Goal: Find specific page/section: Find specific page/section

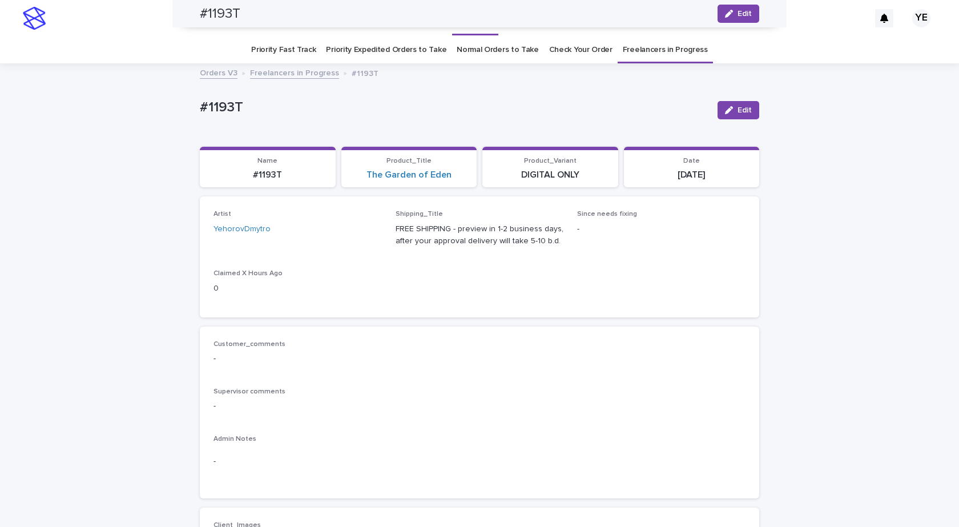
scroll to position [514, 0]
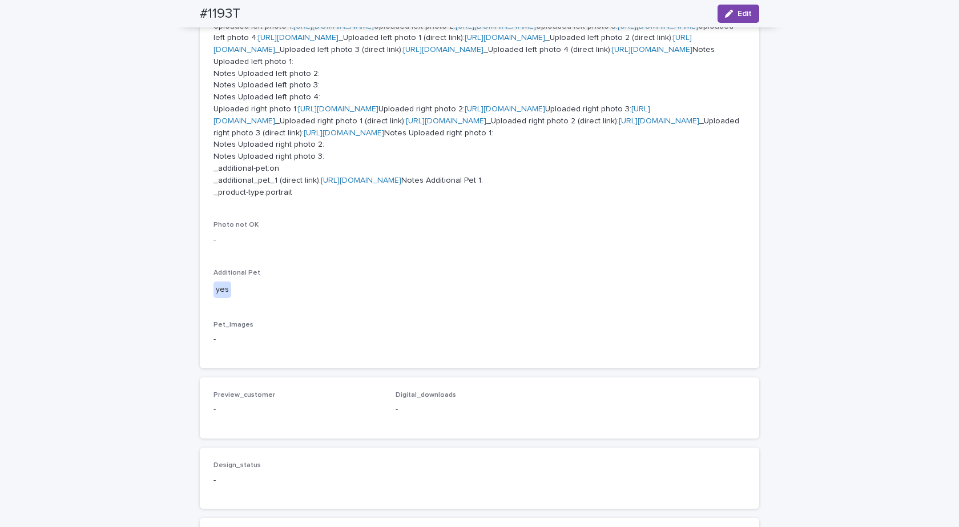
click at [130, 165] on div "Loading... Saving… Loading... Saving… #1193T Edit #1193T Edit Sorry, there was …" at bounding box center [479, 148] width 959 height 1194
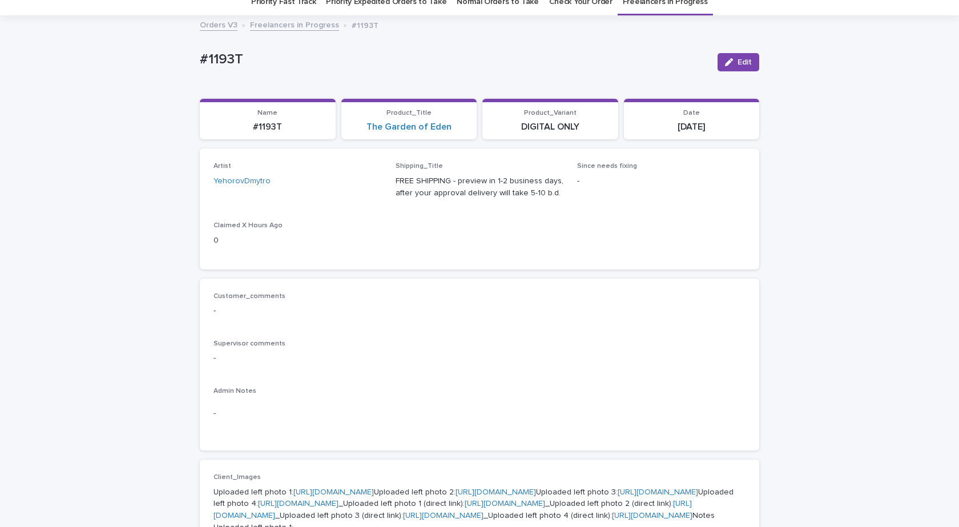
scroll to position [114, 0]
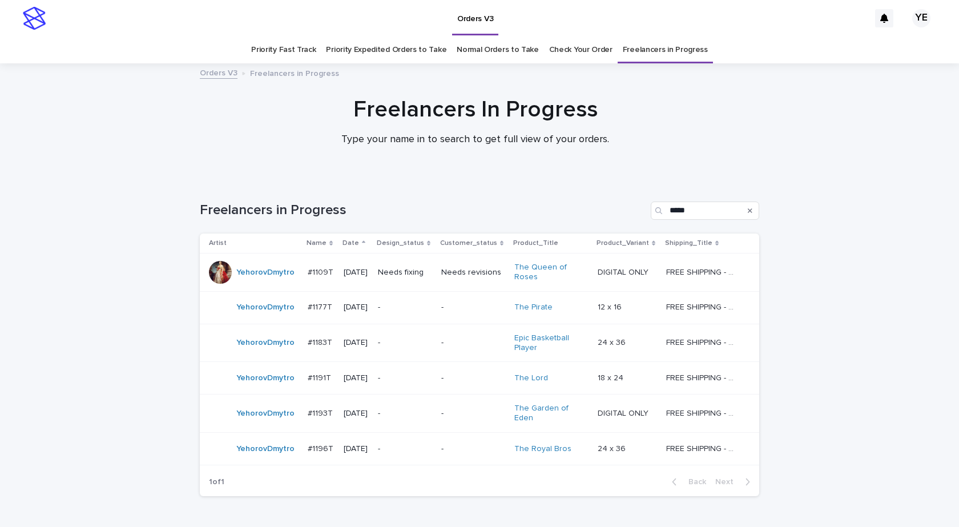
click at [262, 453] on div "YehorovDmytro" at bounding box center [254, 448] width 90 height 23
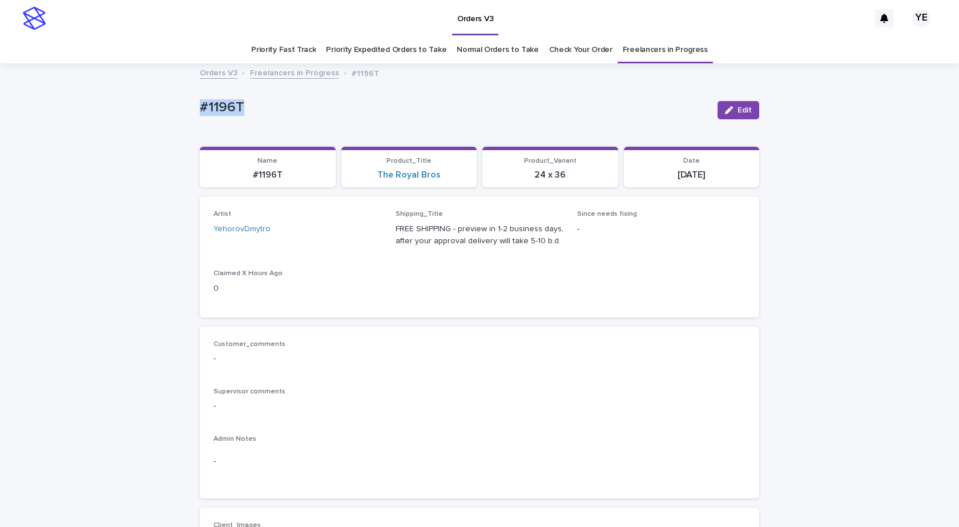
drag, startPoint x: 268, startPoint y: 99, endPoint x: 144, endPoint y: 130, distance: 127.6
copy p "#1196T"
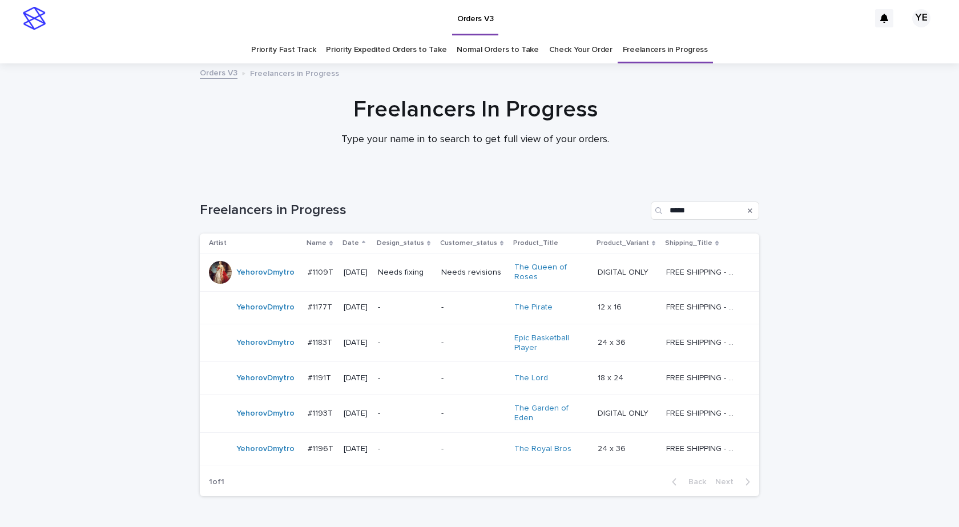
click at [165, 316] on div "Loading... Saving… Loading... Saving… Freelancers in Progress ***** Artist Name…" at bounding box center [479, 370] width 959 height 383
click at [280, 453] on div "YehorovDmytro" at bounding box center [254, 448] width 90 height 23
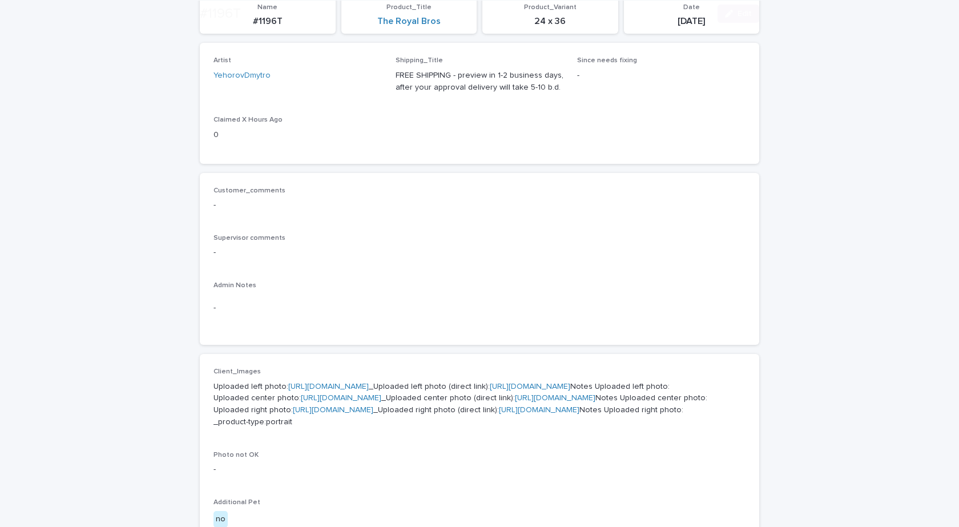
scroll to position [322, 0]
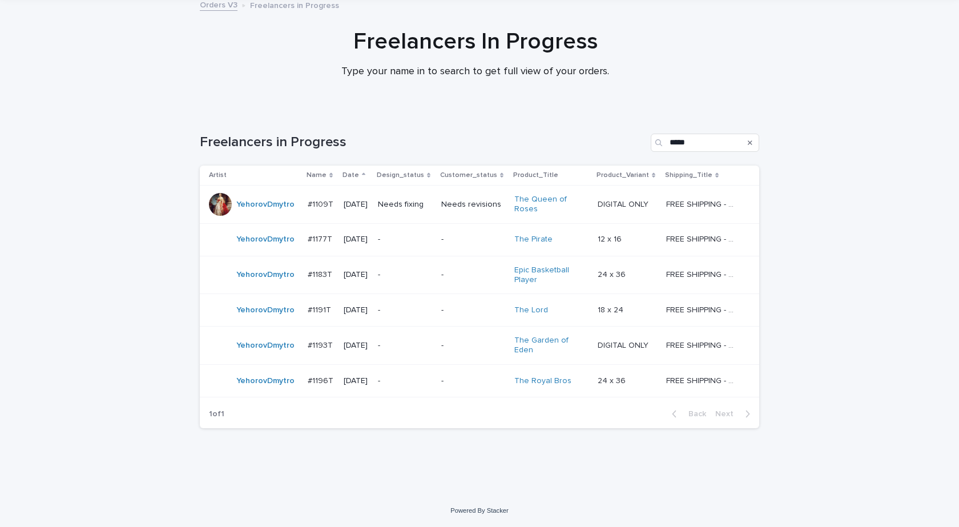
scroll to position [37, 0]
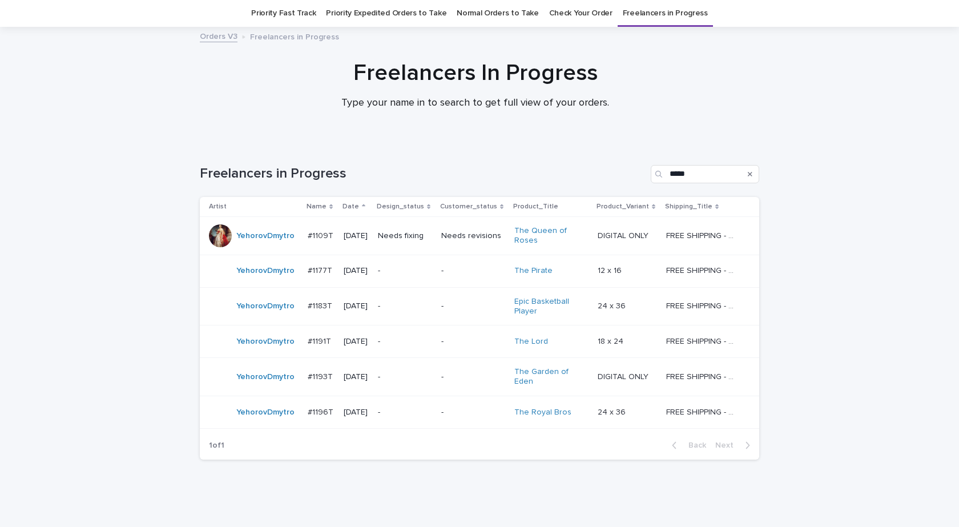
click at [245, 281] on div "YehorovDmytro" at bounding box center [254, 271] width 90 height 23
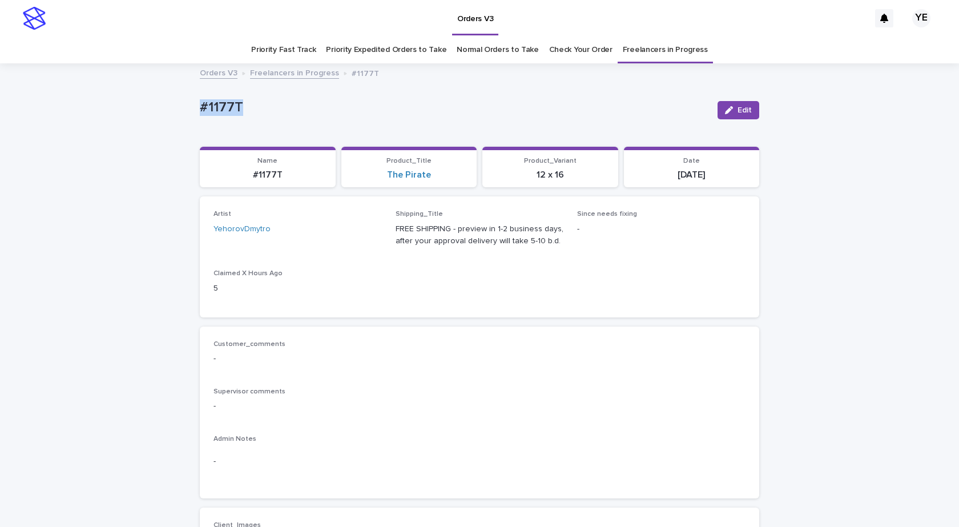
drag, startPoint x: 213, startPoint y: 105, endPoint x: 181, endPoint y: 110, distance: 32.8
copy p "#1177T"
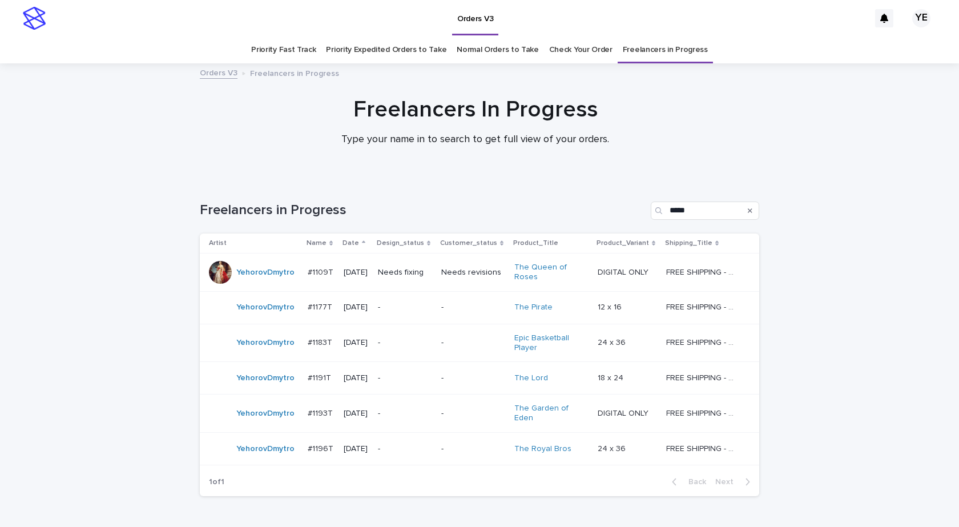
click at [289, 419] on div "YehorovDmytro" at bounding box center [254, 413] width 90 height 23
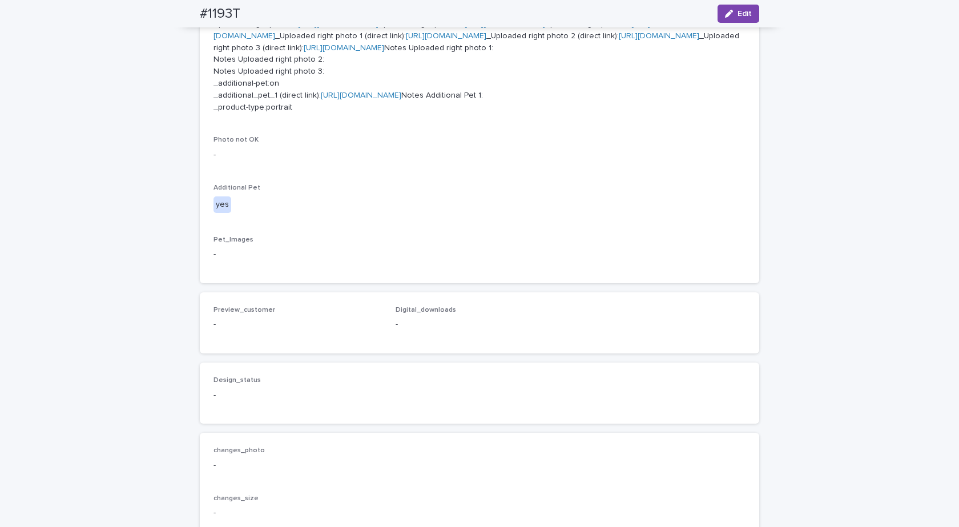
scroll to position [685, 0]
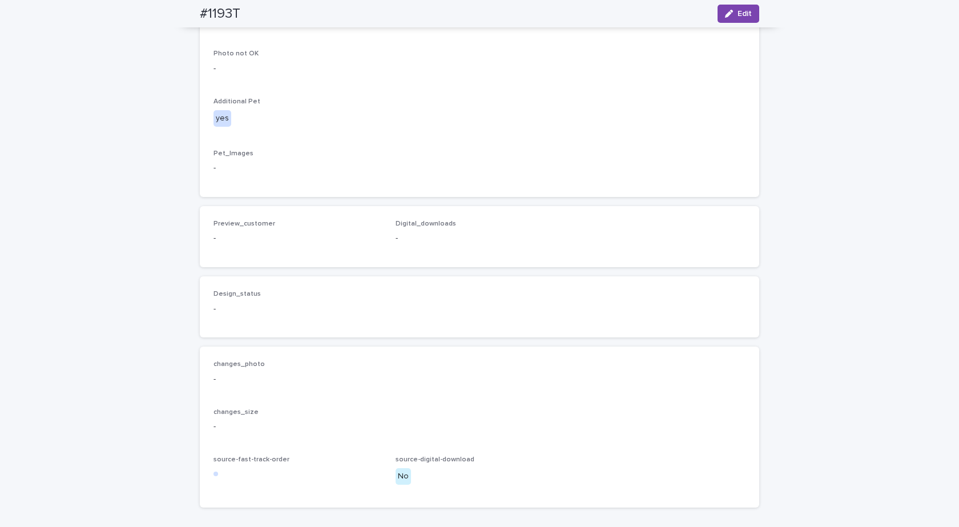
click at [341, 13] on link "[URL][DOMAIN_NAME]" at bounding box center [361, 9] width 80 height 8
